Goal: Navigation & Orientation: Go to known website

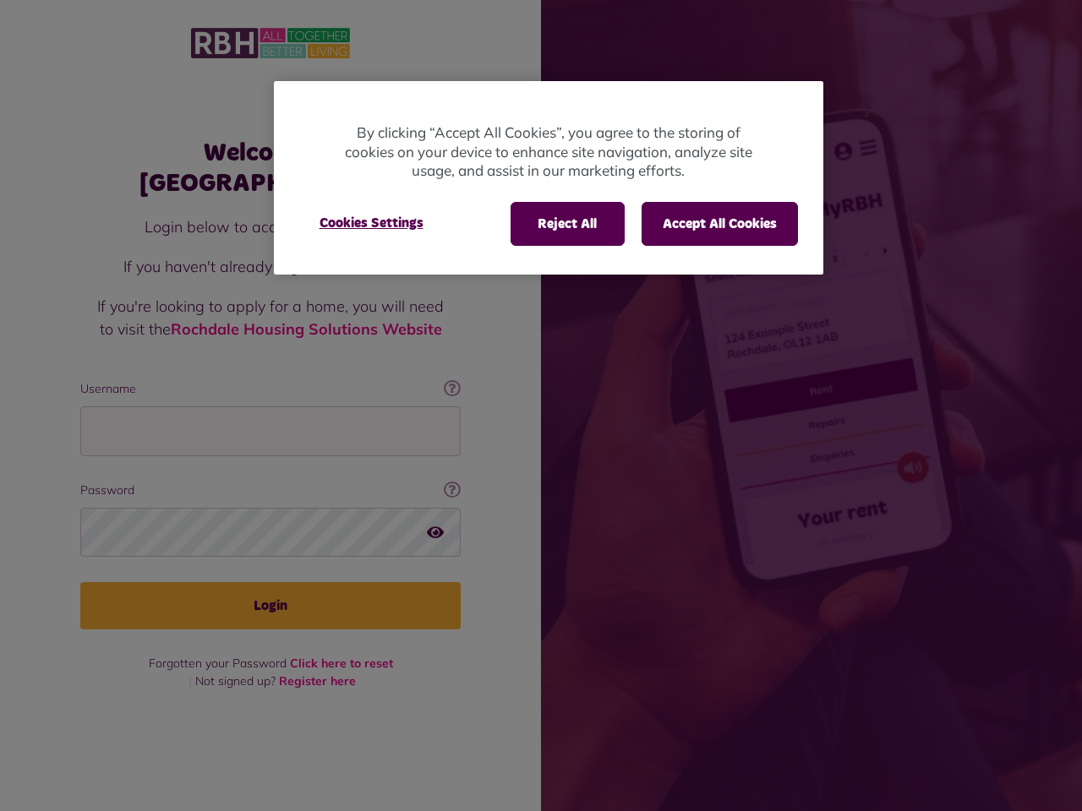
click at [541, 406] on div at bounding box center [541, 405] width 1082 height 811
click at [565, 224] on button "Reject All" at bounding box center [567, 224] width 114 height 44
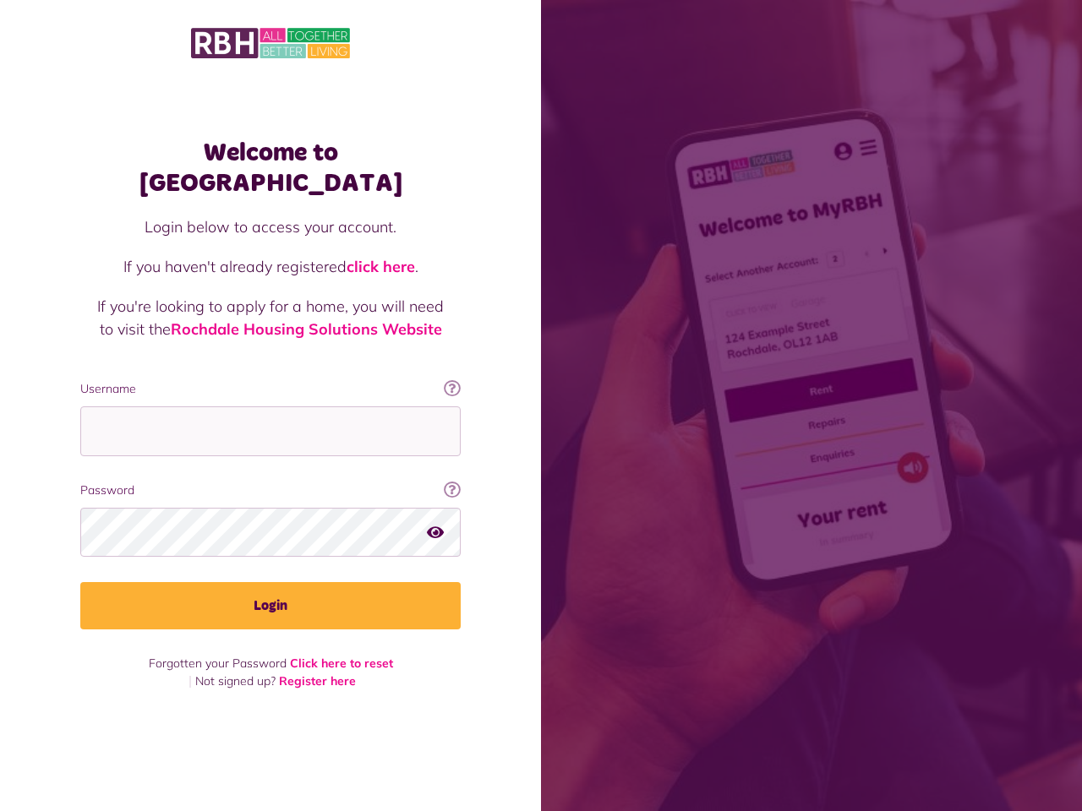
click at [718, 224] on button "Accept All Cookies" at bounding box center [719, 224] width 156 height 44
click at [371, 223] on body "Welcome to MyRBH Login below to access your account. If you haven't already reg…" at bounding box center [541, 405] width 1082 height 811
